Goal: Task Accomplishment & Management: Use online tool/utility

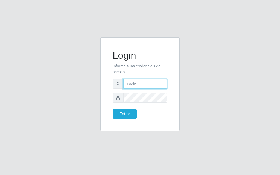
click at [137, 85] on input "text" at bounding box center [145, 84] width 44 height 10
type input "[PERSON_NAME]"
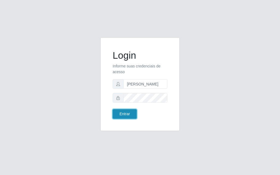
click at [120, 118] on button "Entrar" at bounding box center [124, 114] width 24 height 10
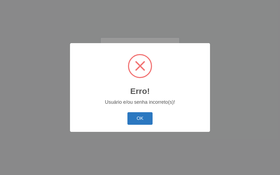
click at [135, 118] on button "OK" at bounding box center [139, 118] width 25 height 13
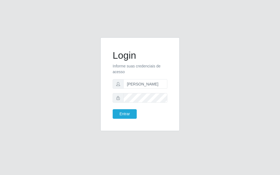
click at [172, 100] on div "Login Informe suas credenciais de acesso [PERSON_NAME] Entrar" at bounding box center [140, 84] width 66 height 80
click at [112, 109] on button "Entrar" at bounding box center [124, 114] width 24 height 10
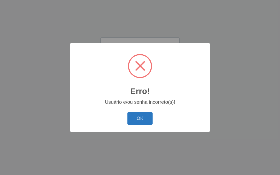
click at [141, 120] on button "OK" at bounding box center [139, 118] width 25 height 13
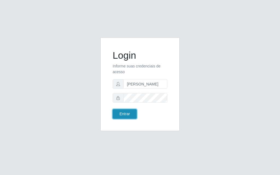
click at [129, 115] on button "Entrar" at bounding box center [124, 114] width 24 height 10
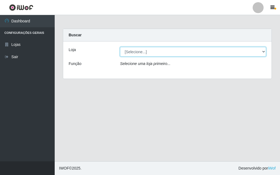
click at [264, 51] on select "[Selecione...] Divino Fogão - [GEOGRAPHIC_DATA]" at bounding box center [193, 52] width 146 height 10
select select "499"
click at [120, 47] on select "[Selecione...] Divino Fogão - [GEOGRAPHIC_DATA]" at bounding box center [193, 52] width 146 height 10
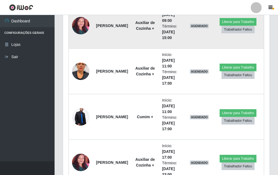
scroll to position [209, 0]
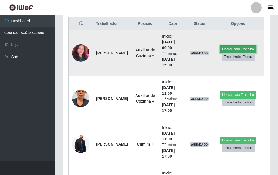
click at [243, 49] on button "Liberar para Trabalho" at bounding box center [238, 49] width 37 height 8
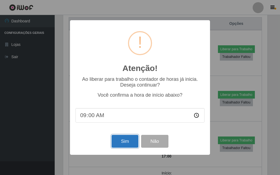
click at [128, 146] on button "Sim" at bounding box center [124, 141] width 26 height 13
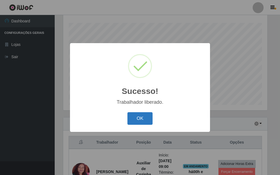
click at [141, 121] on button "OK" at bounding box center [139, 118] width 25 height 13
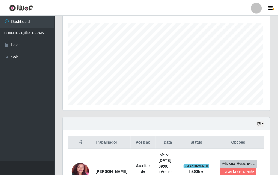
scroll to position [113, 207]
